Goal: Book appointment/travel/reservation

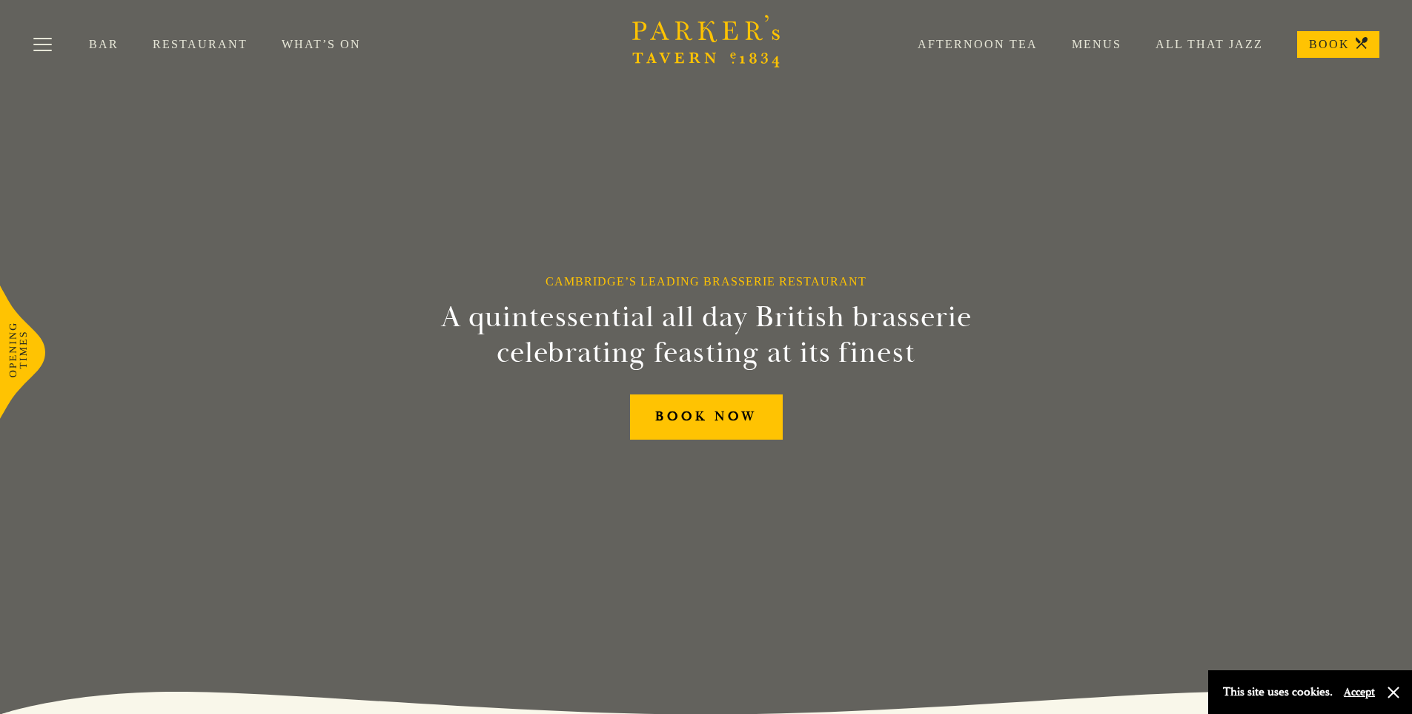
click at [985, 44] on link "Afternoon Tea" at bounding box center [960, 44] width 154 height 15
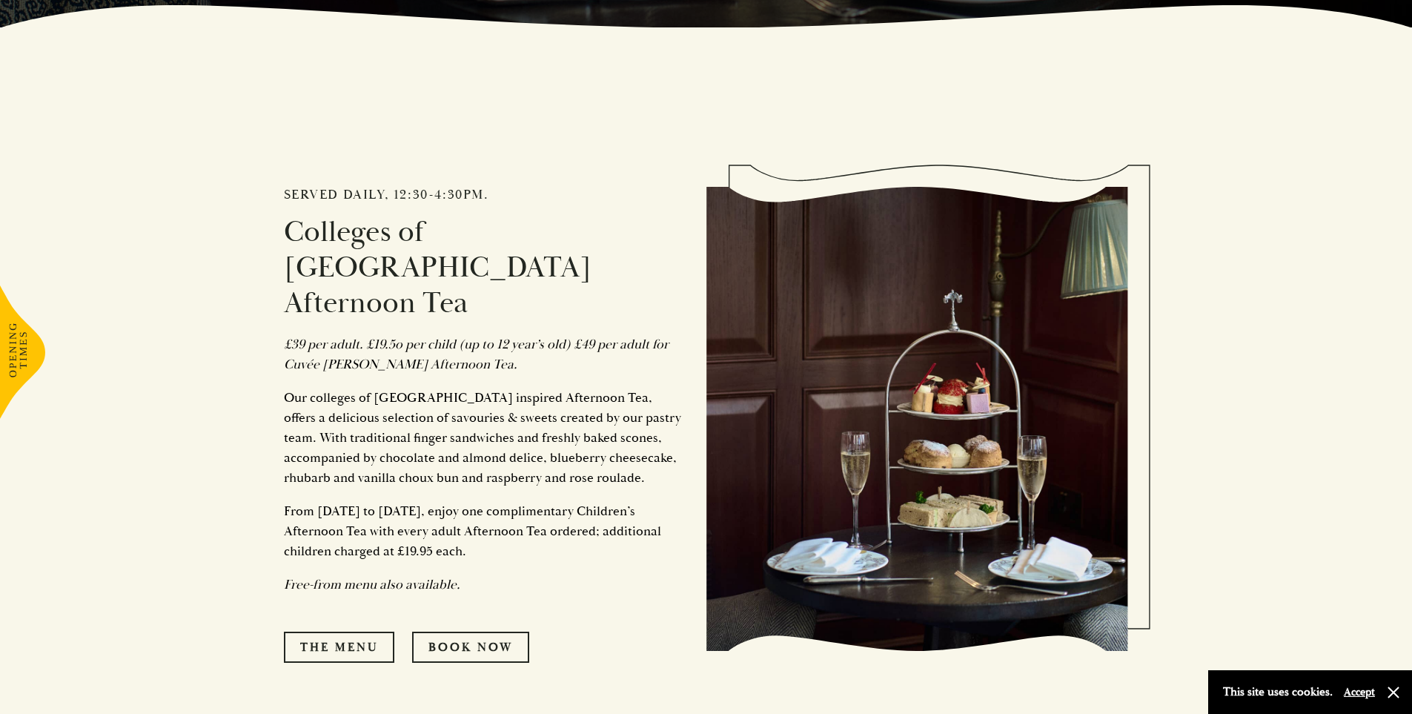
scroll to position [691, 0]
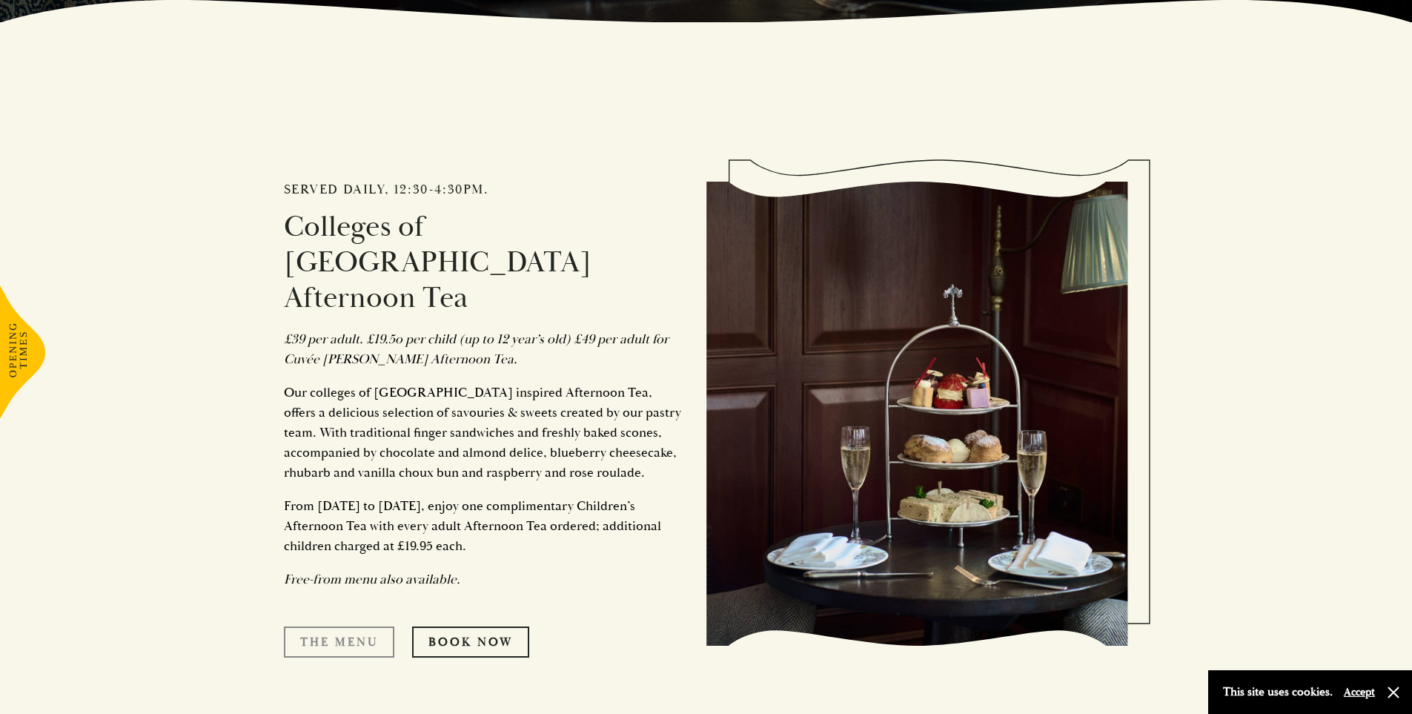
click at [353, 626] on link "The Menu" at bounding box center [339, 641] width 110 height 31
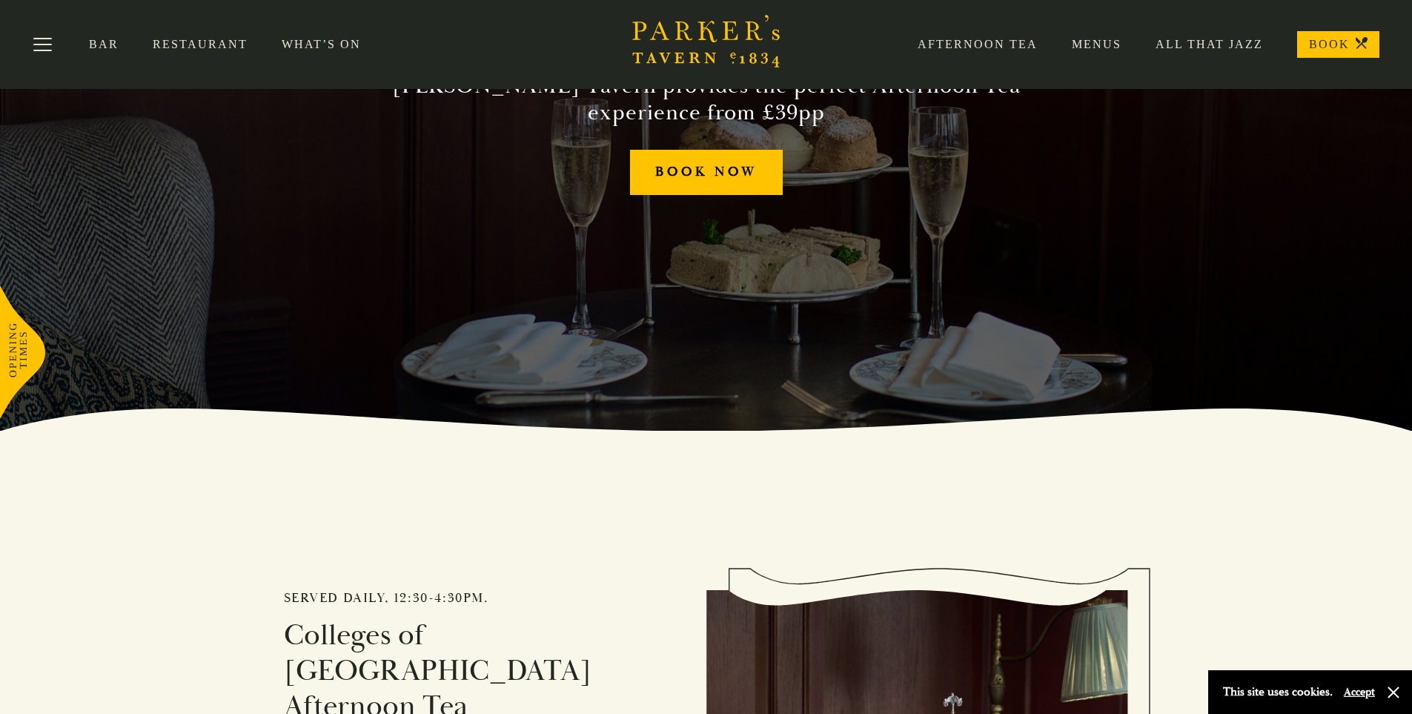
scroll to position [0, 0]
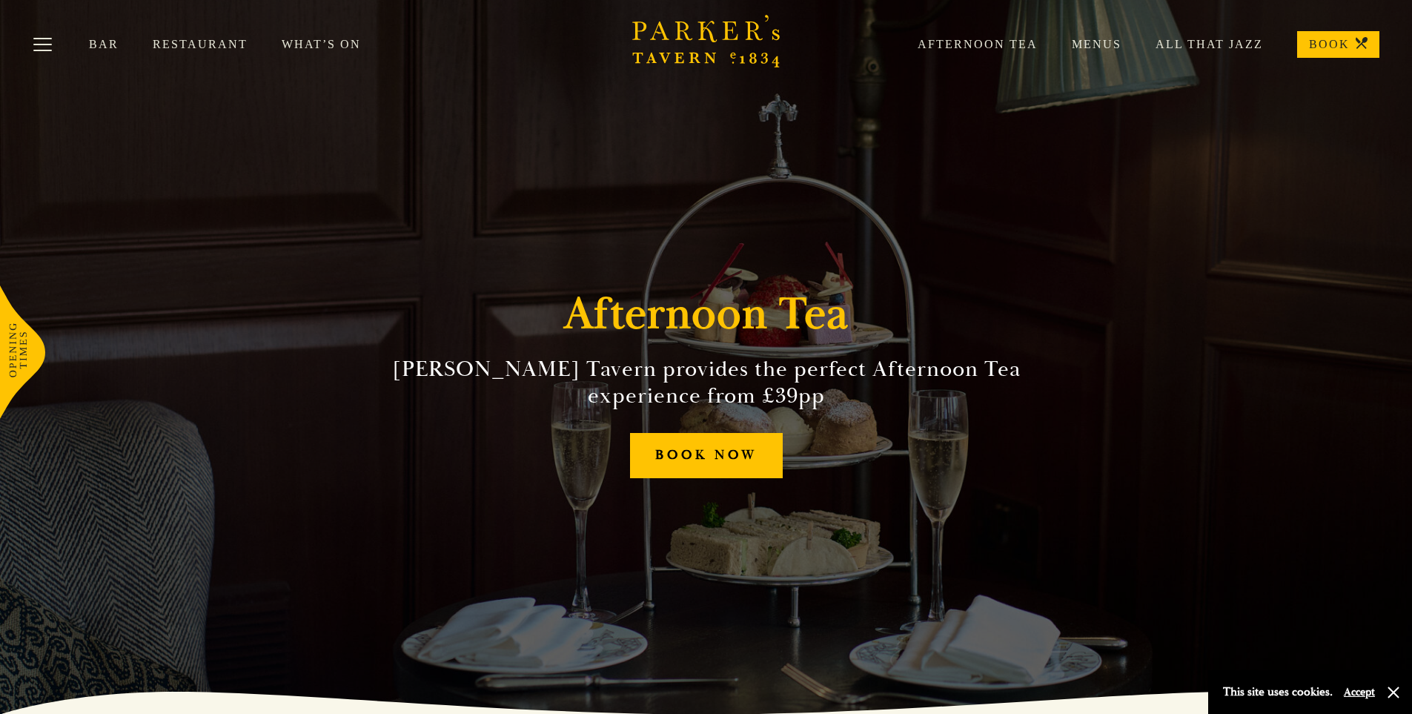
click at [146, 41] on link "Bar" at bounding box center [121, 44] width 64 height 15
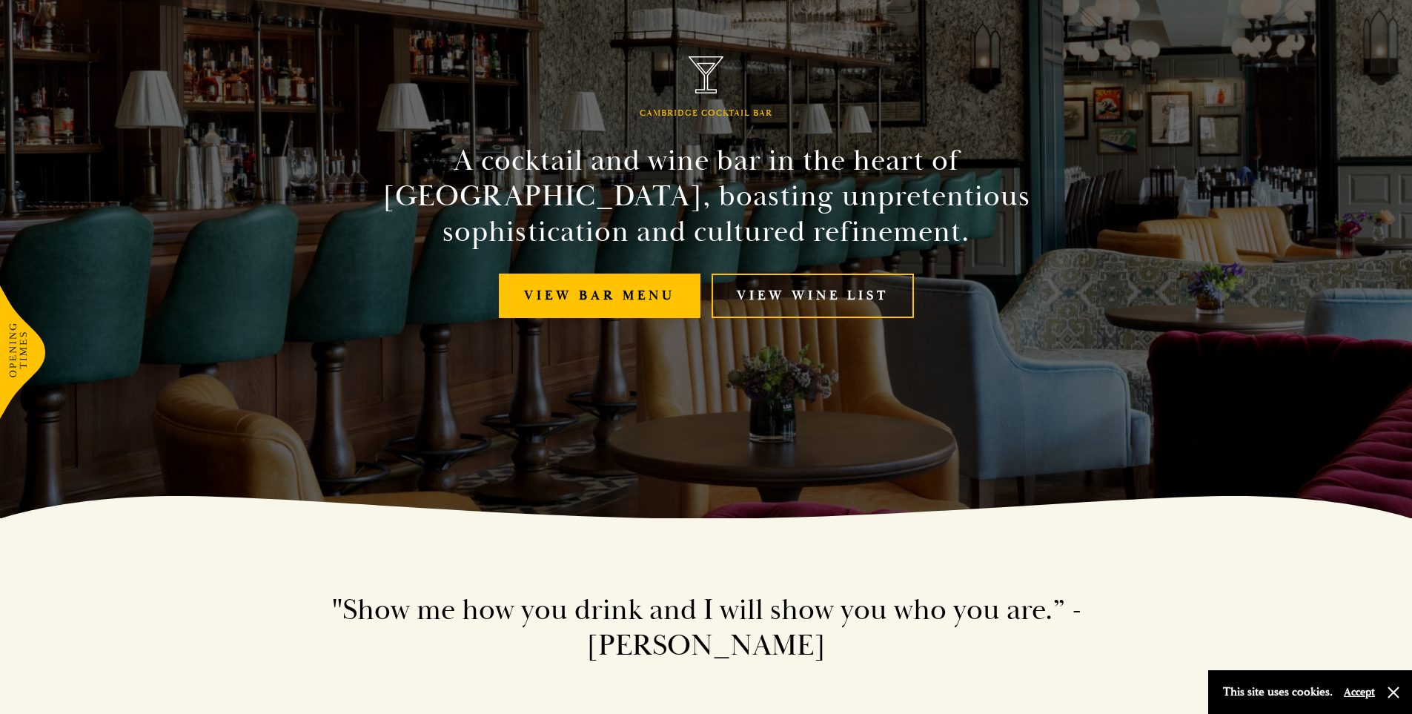
scroll to position [198, 0]
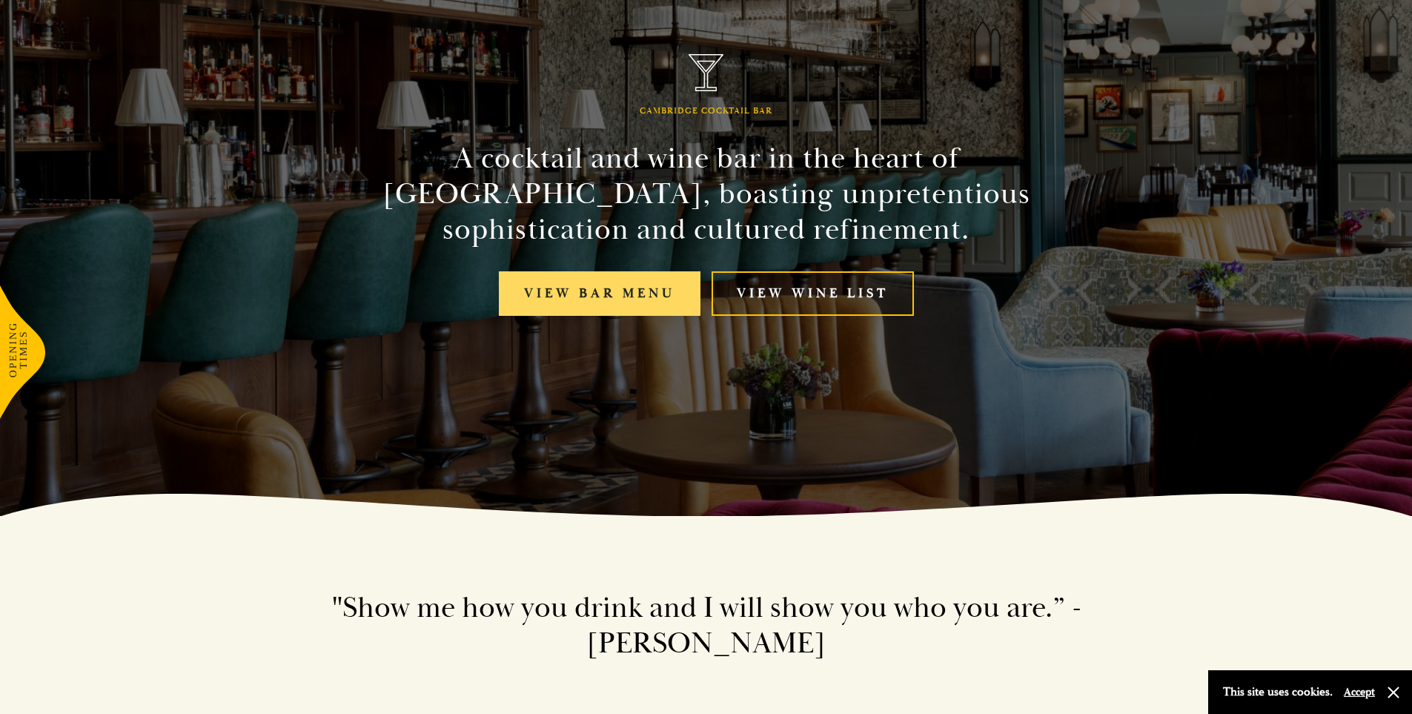
click at [616, 287] on link "View bar menu" at bounding box center [600, 293] width 202 height 45
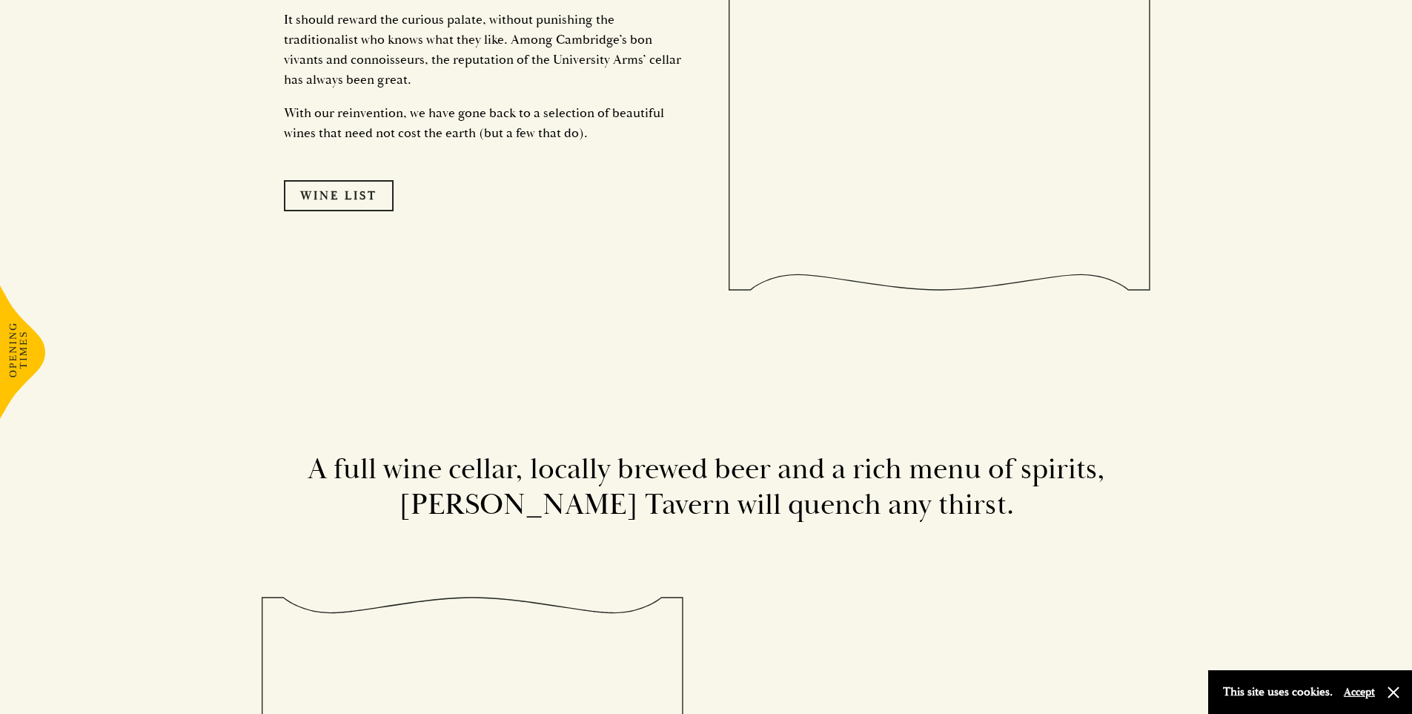
scroll to position [3261, 0]
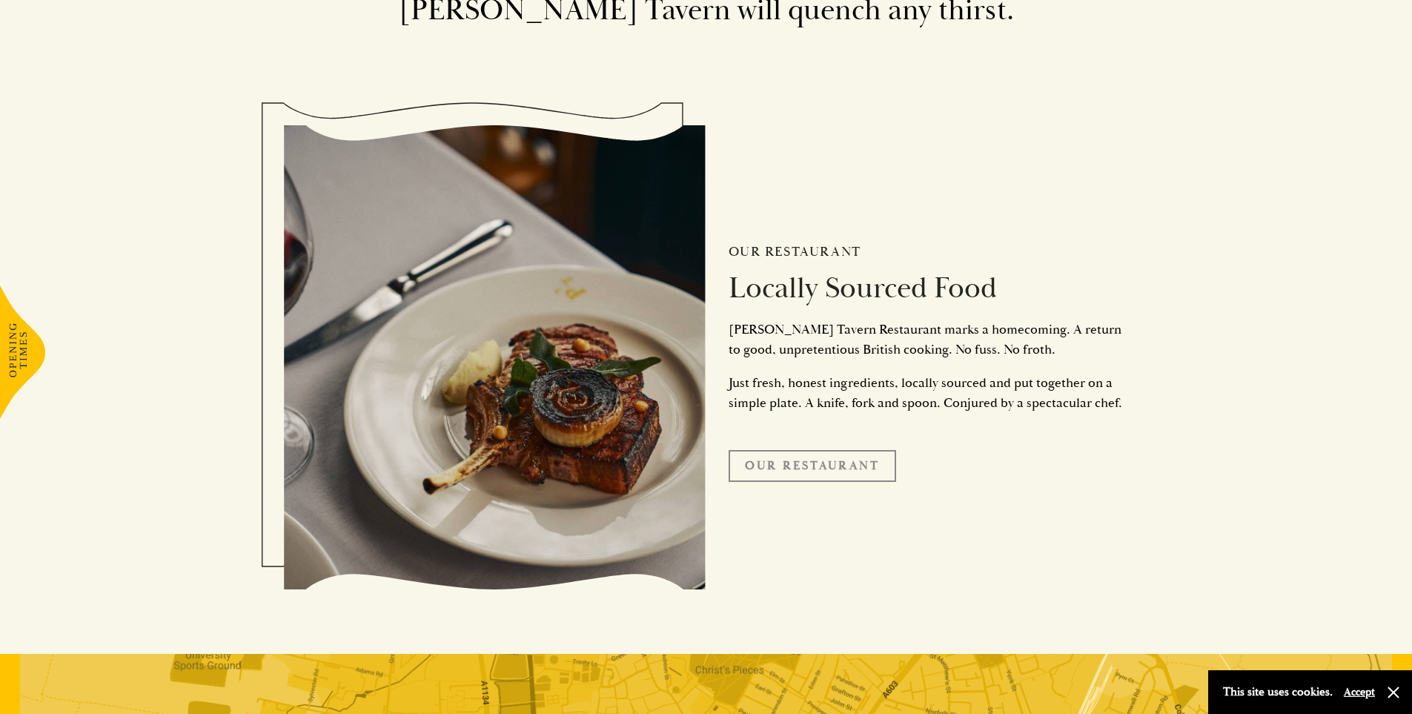
click at [777, 450] on link "Our Restaurant" at bounding box center [811, 465] width 167 height 31
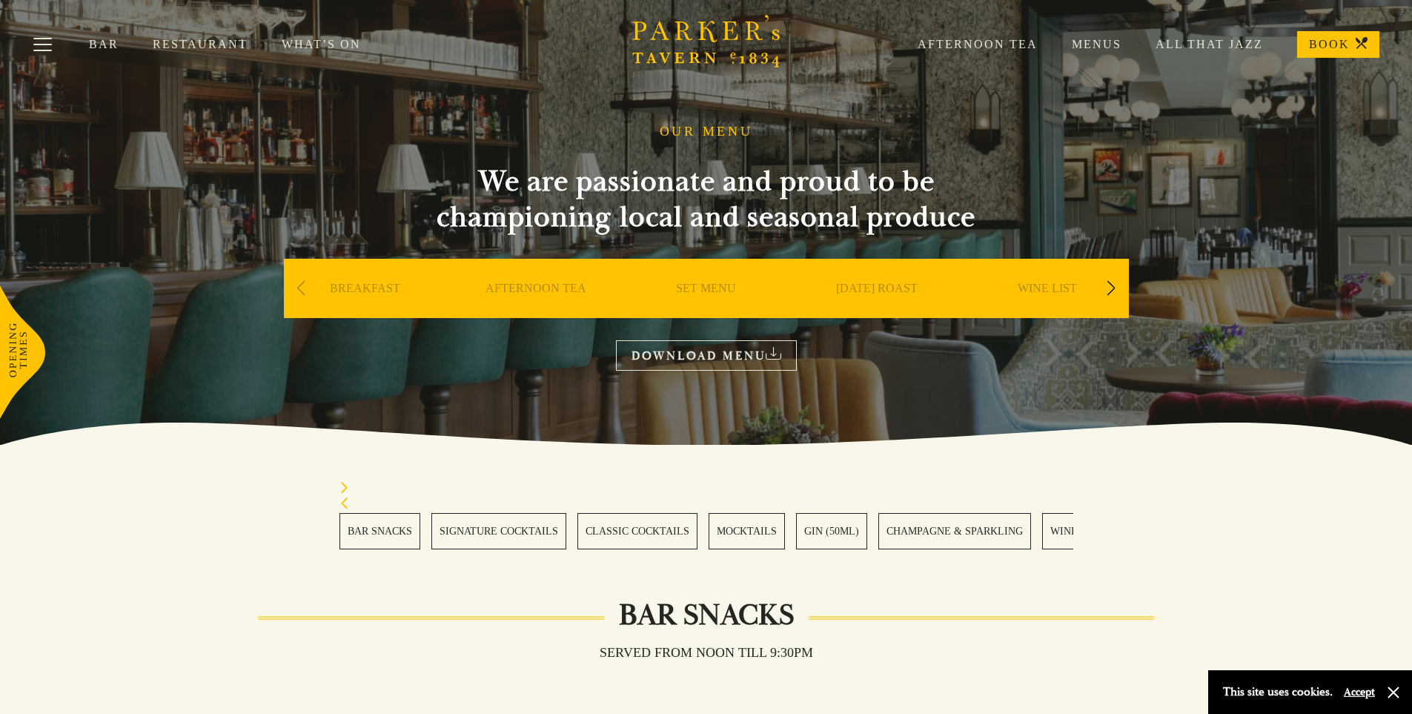
click at [694, 290] on link "SET MENU" at bounding box center [706, 310] width 60 height 59
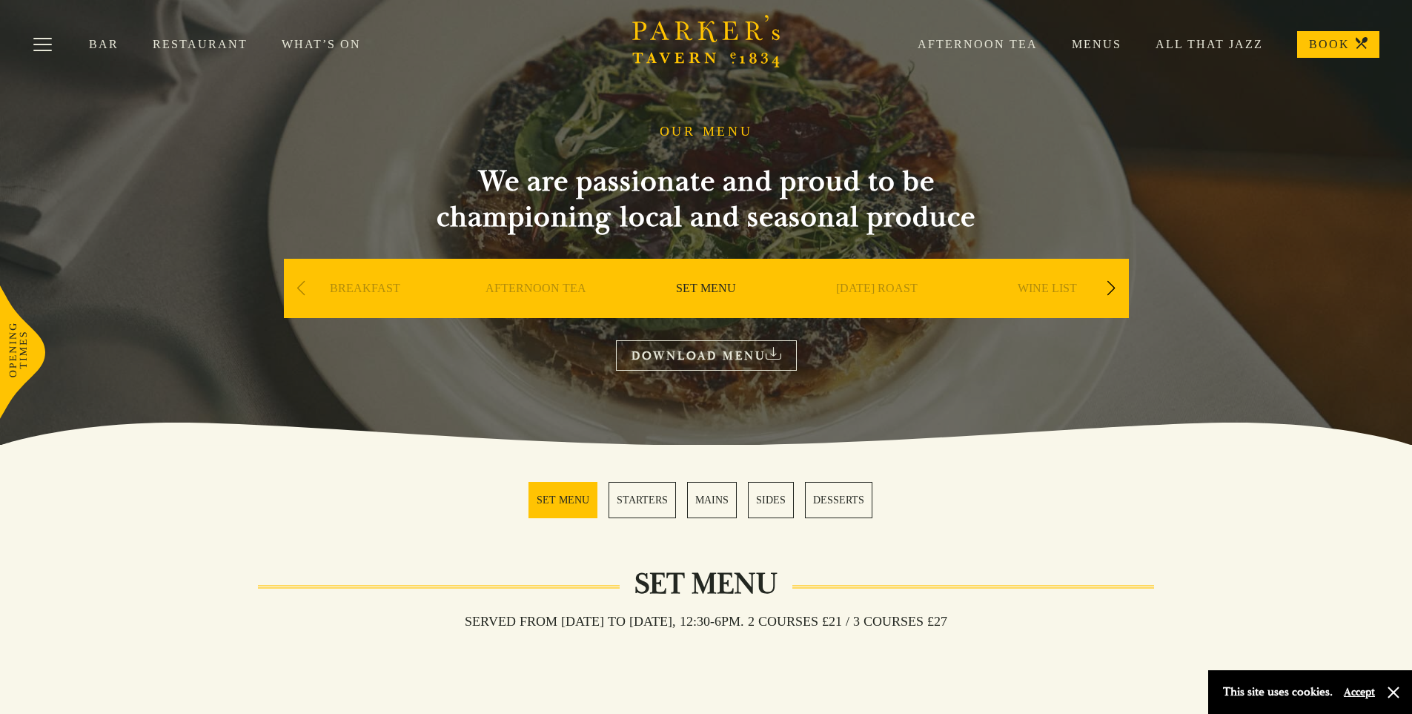
click at [884, 291] on link "SUNDAY ROAST" at bounding box center [877, 310] width 82 height 59
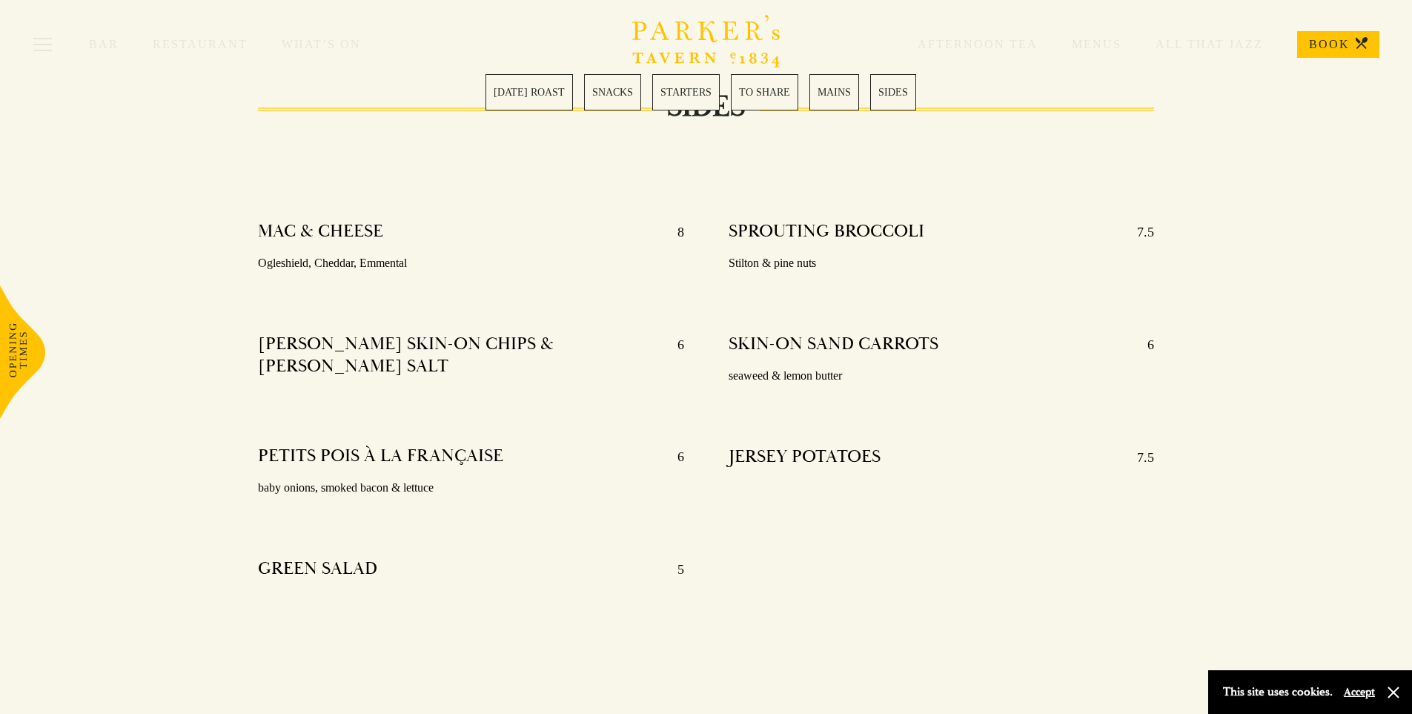
scroll to position [3162, 0]
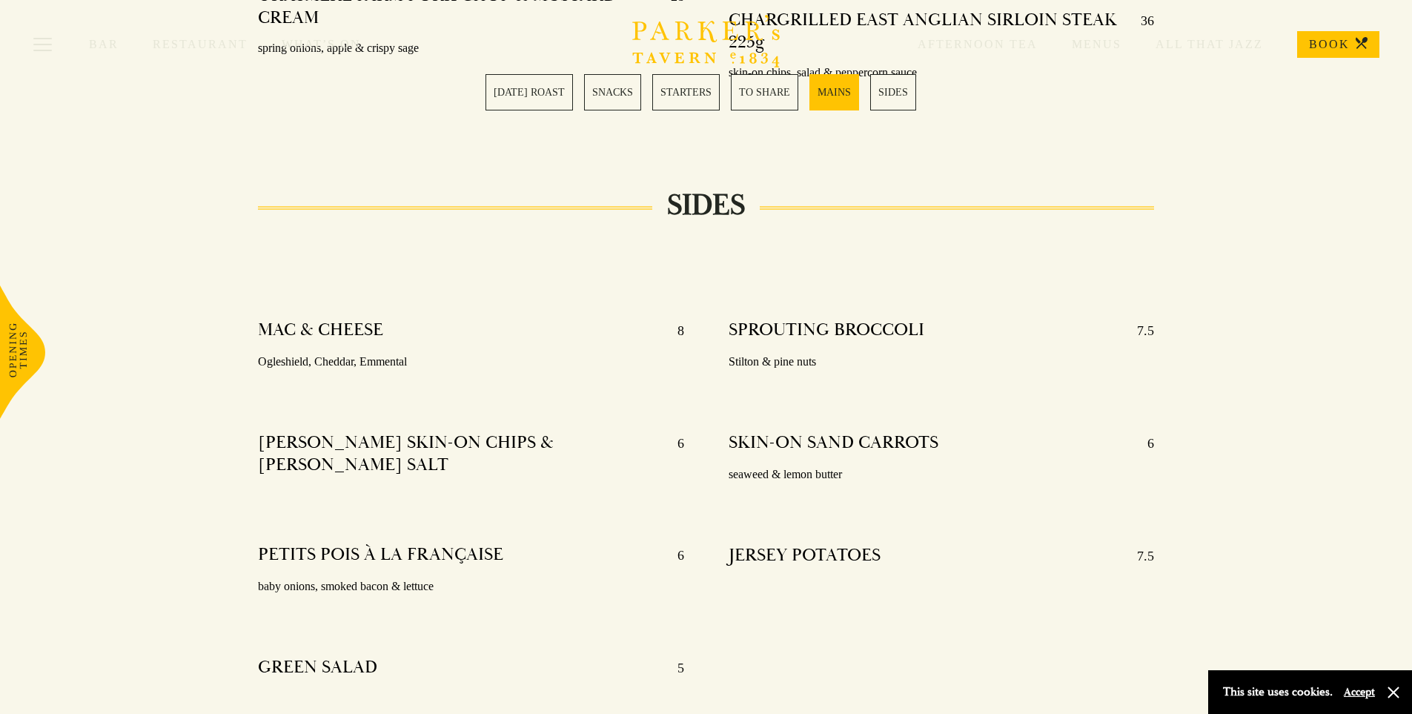
click at [774, 95] on link "TO SHARE" at bounding box center [764, 92] width 67 height 36
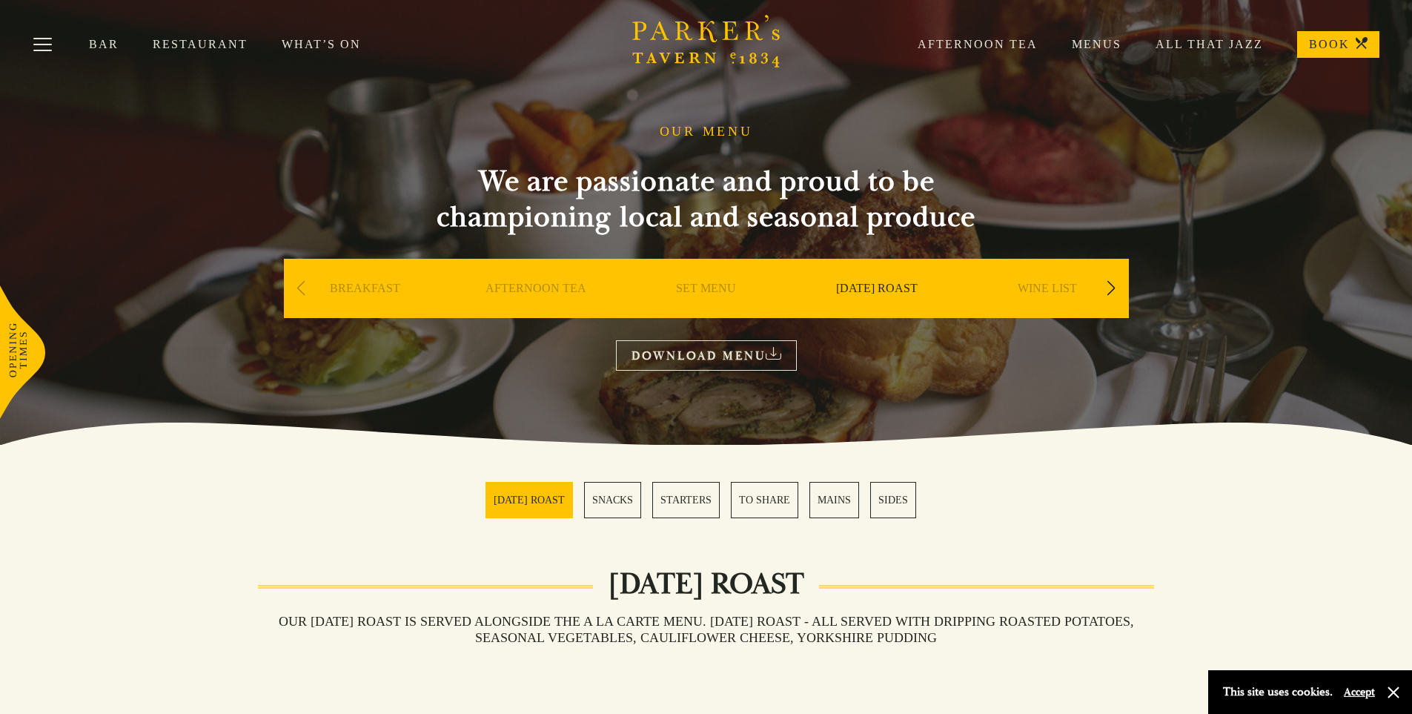
click at [1223, 44] on link "All That Jazz" at bounding box center [1192, 44] width 142 height 15
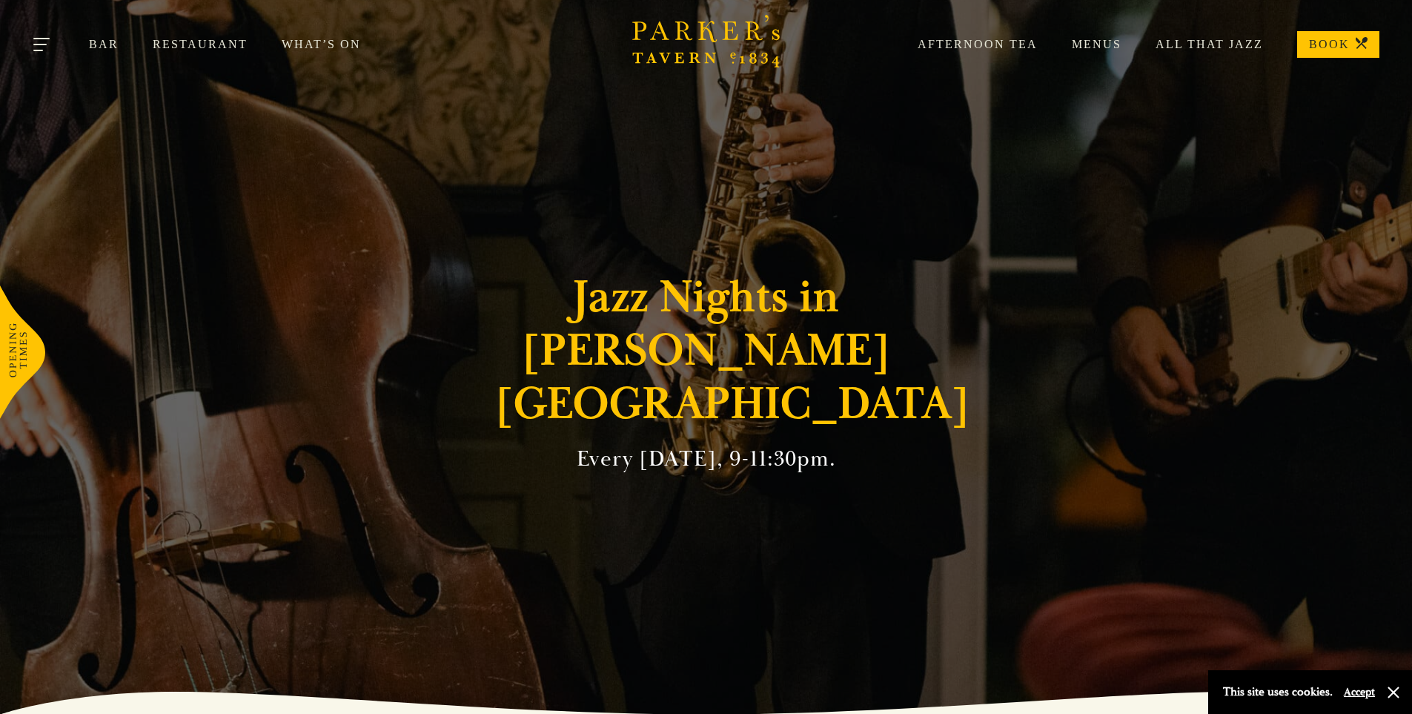
click at [55, 39] on button "Toggle navigation" at bounding box center [42, 47] width 63 height 63
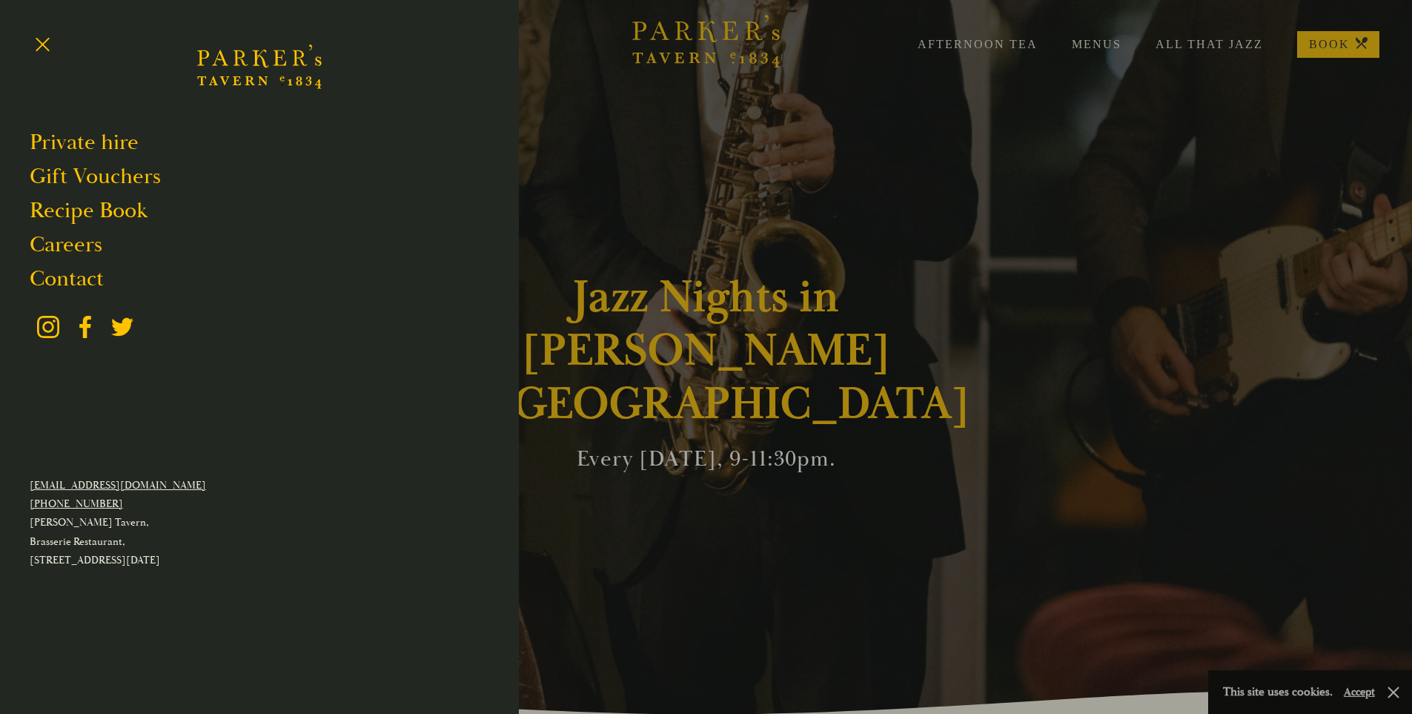
click at [640, 123] on div at bounding box center [706, 357] width 1412 height 714
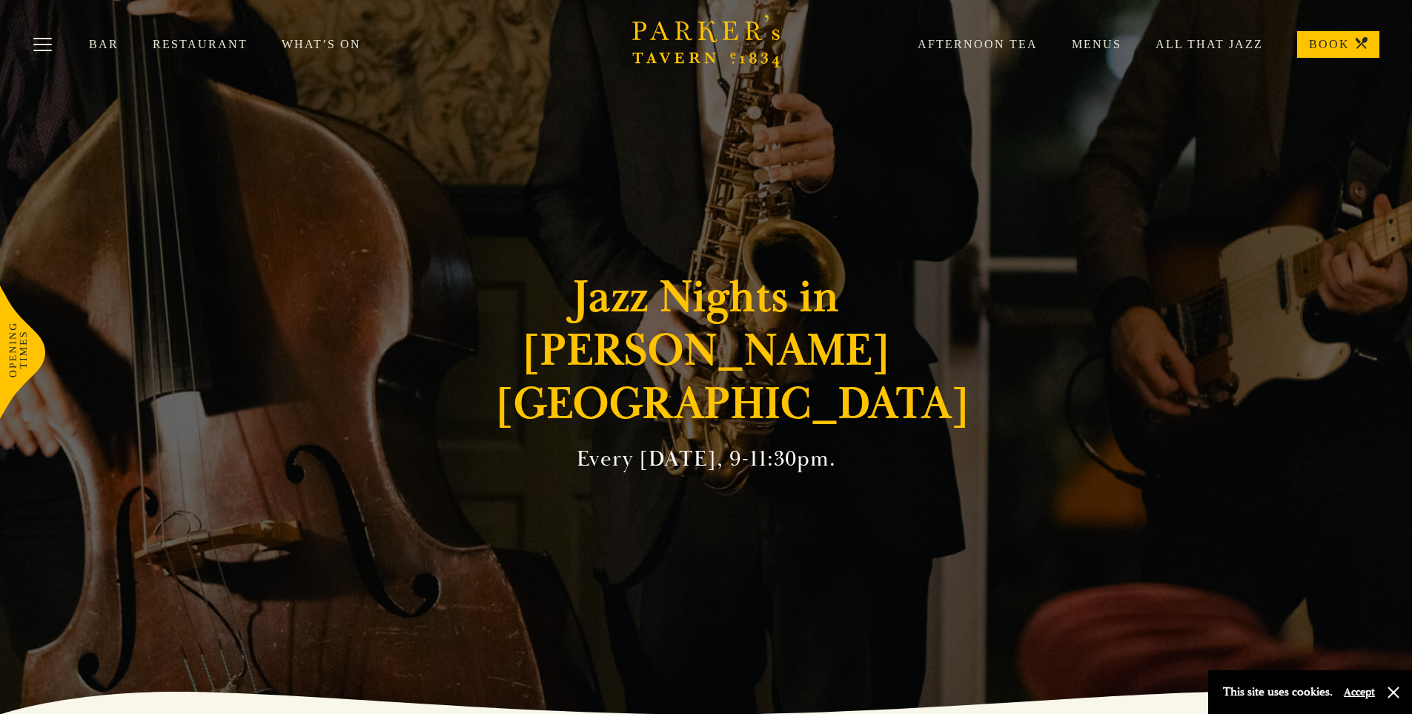
click at [1345, 45] on link "BOOK" at bounding box center [1338, 44] width 82 height 27
click at [309, 52] on div "Bar Restaurant What’s On Afternoon Tea Menus All That Jazz BOOK" at bounding box center [706, 44] width 1412 height 89
click at [320, 49] on link "What’s On" at bounding box center [338, 44] width 113 height 15
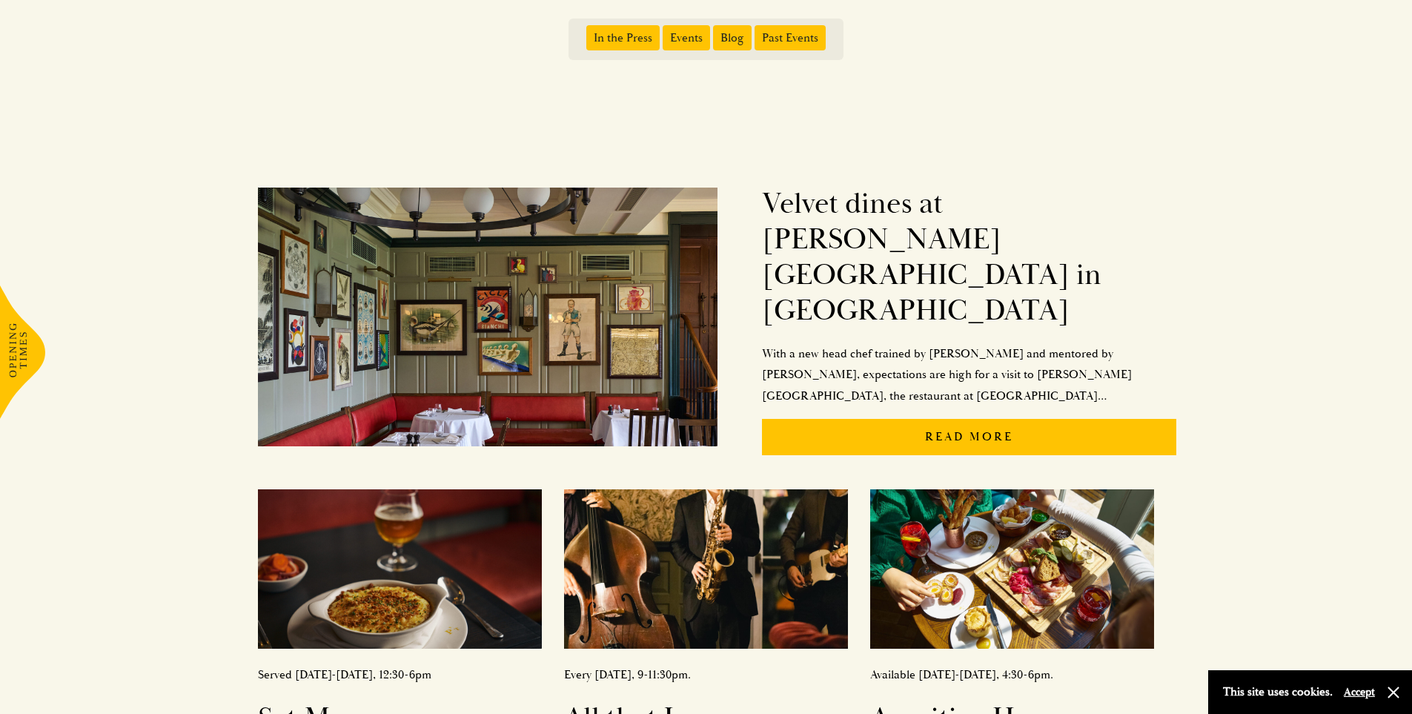
scroll to position [593, 0]
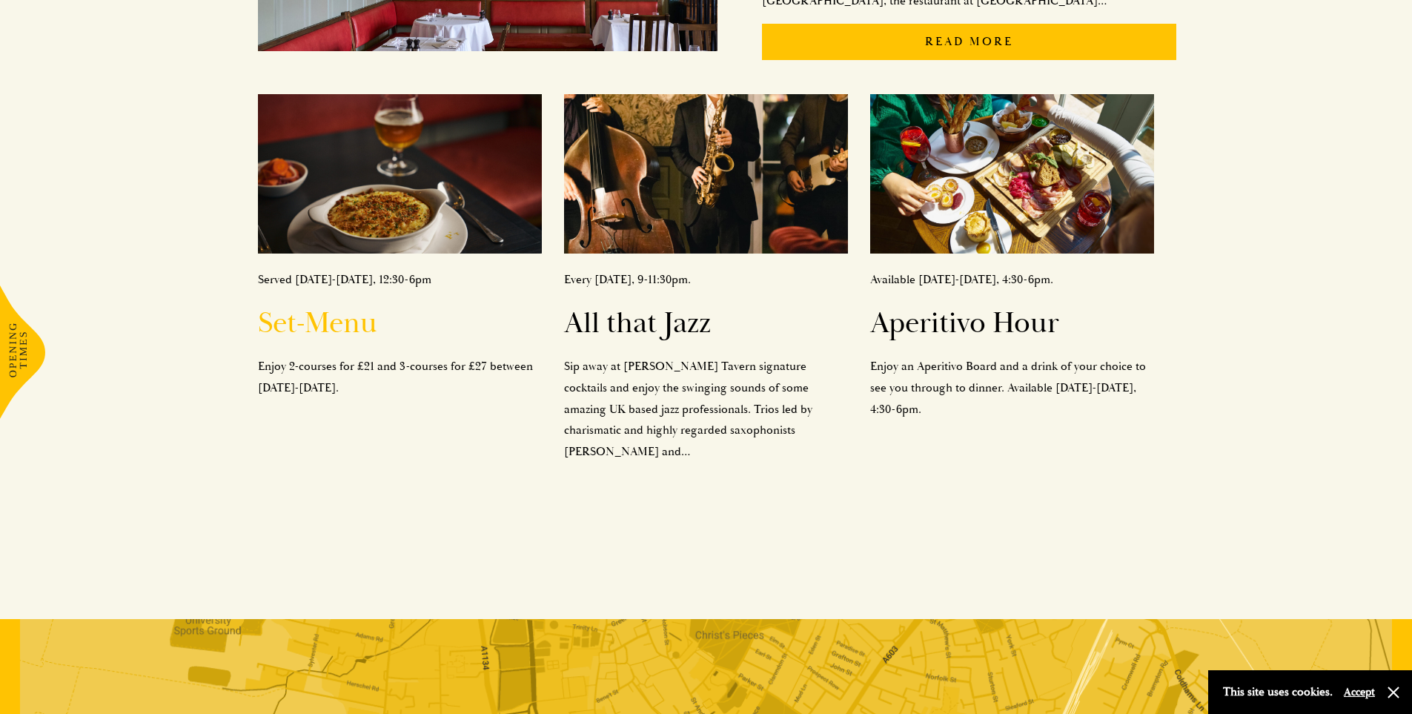
click at [406, 164] on img at bounding box center [400, 174] width 284 height 160
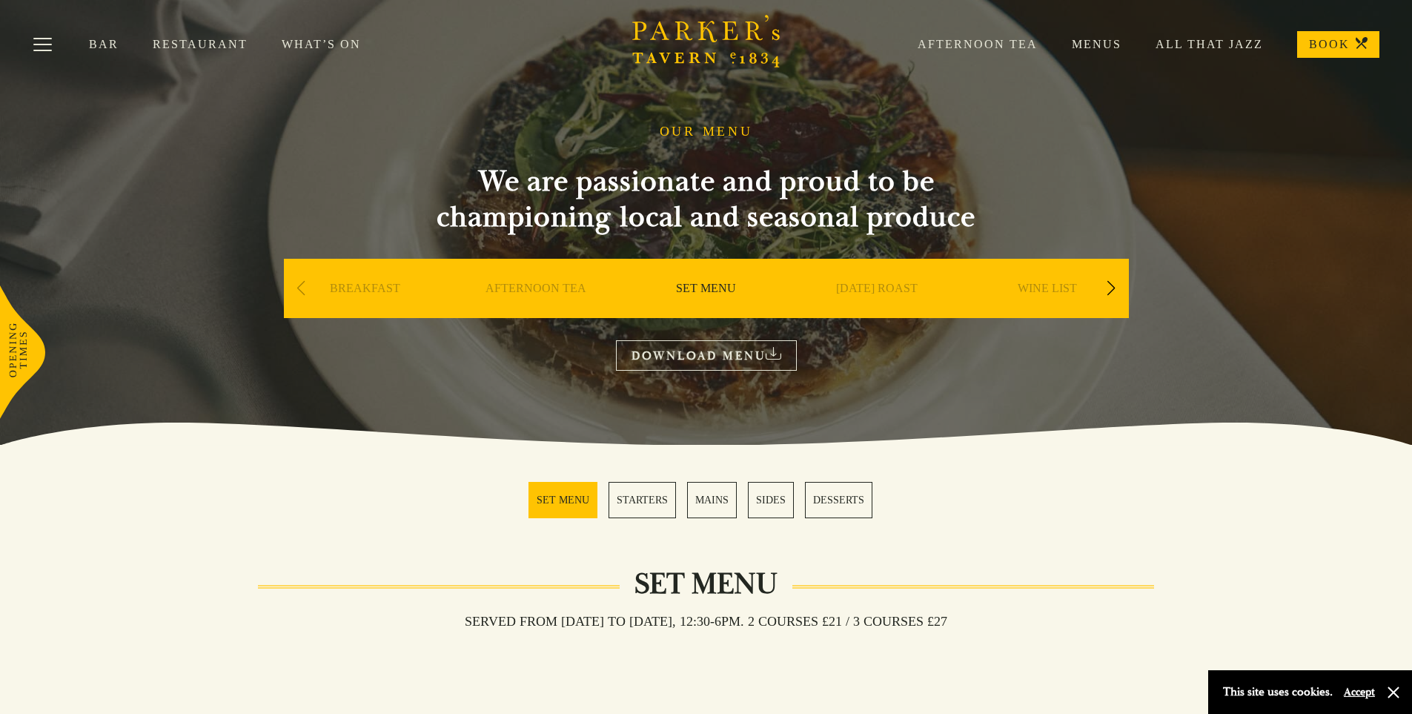
click at [880, 295] on link "[DATE] ROAST" at bounding box center [877, 310] width 82 height 59
